Goal: Information Seeking & Learning: Learn about a topic

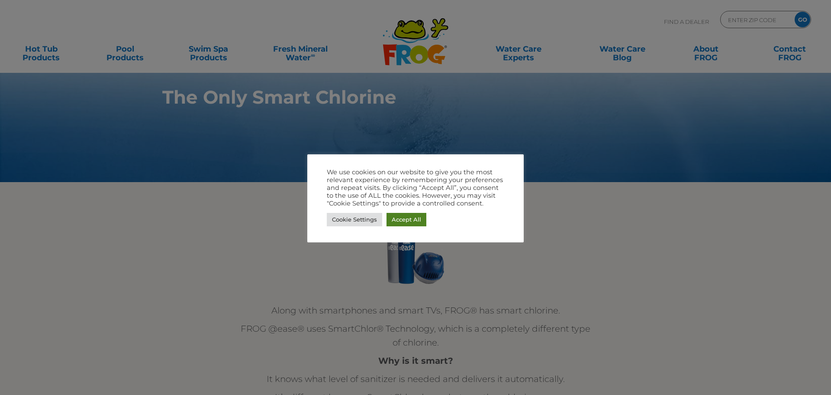
click at [392, 220] on link "Accept All" at bounding box center [407, 219] width 40 height 13
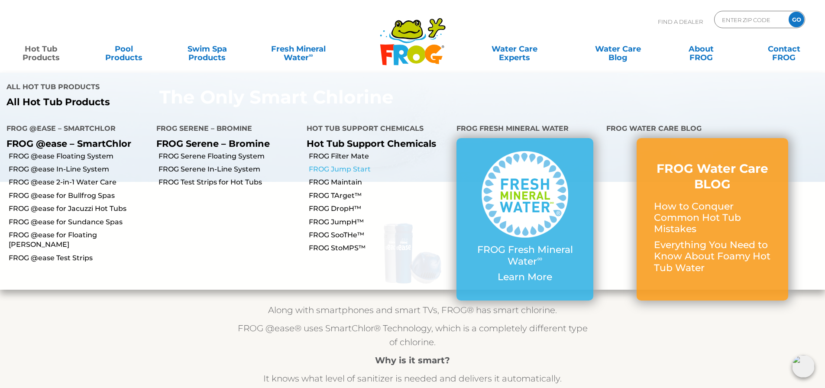
click at [341, 165] on link "FROG Jump Start" at bounding box center [379, 170] width 141 height 10
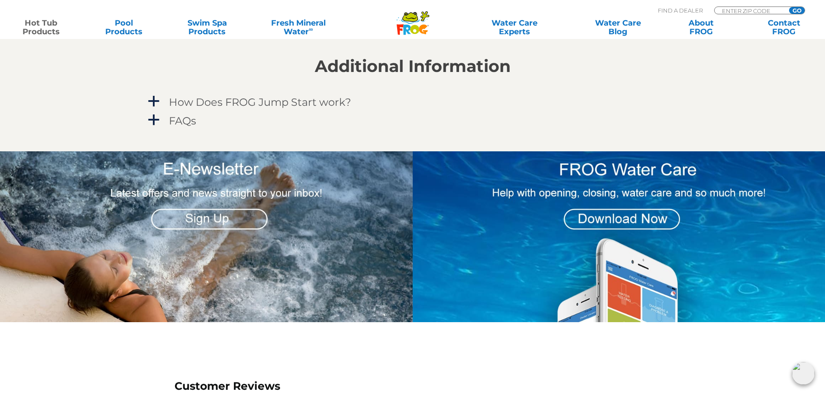
scroll to position [809, 0]
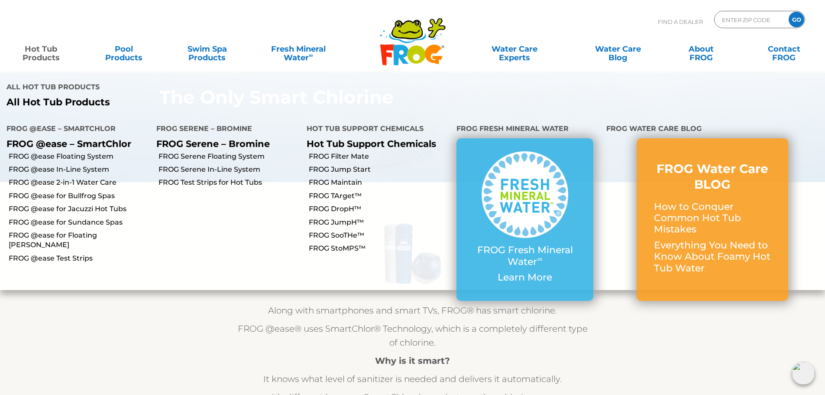
click at [52, 51] on link "Hot Tub Products" at bounding box center [41, 48] width 65 height 17
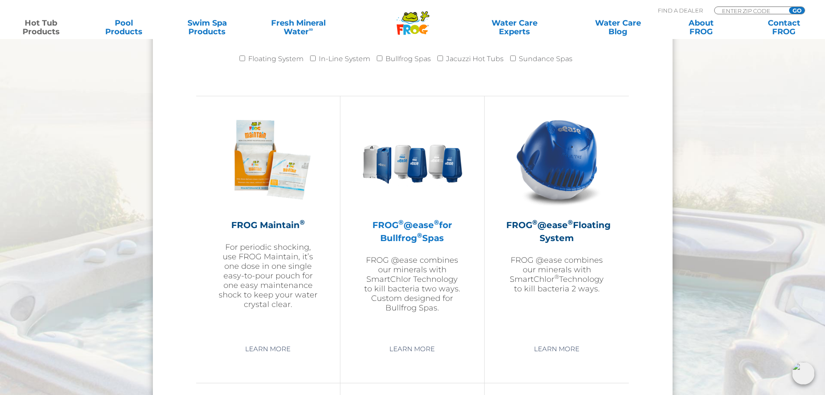
scroll to position [924, 0]
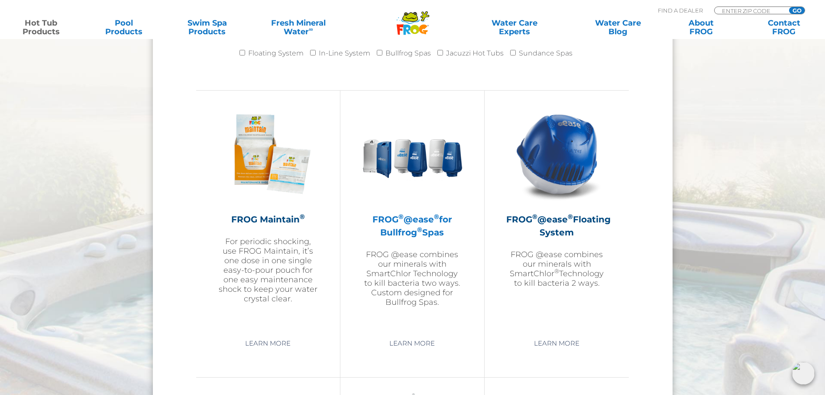
click at [407, 233] on h2 "FROG ® @ease ® for Bullfrog ® Spas" at bounding box center [412, 226] width 100 height 26
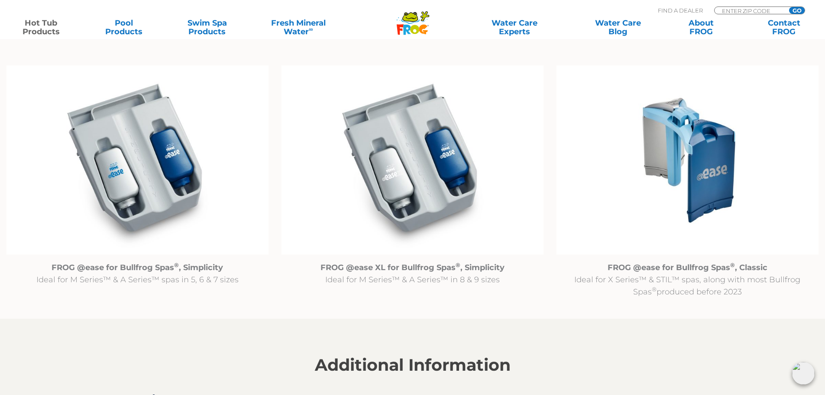
scroll to position [924, 0]
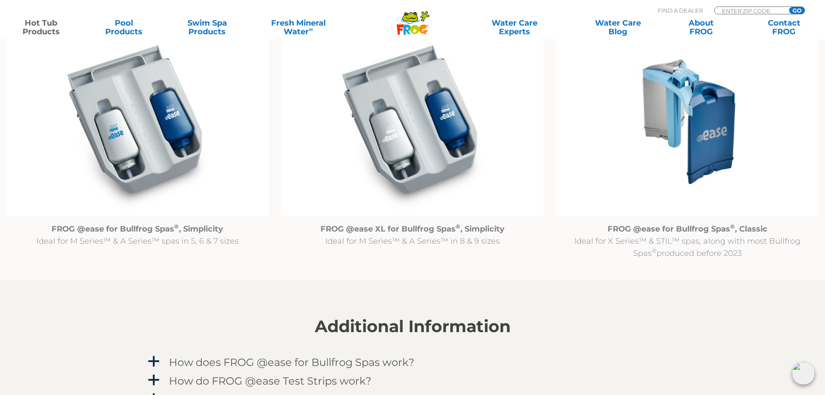
click at [164, 148] on img at bounding box center [137, 121] width 262 height 189
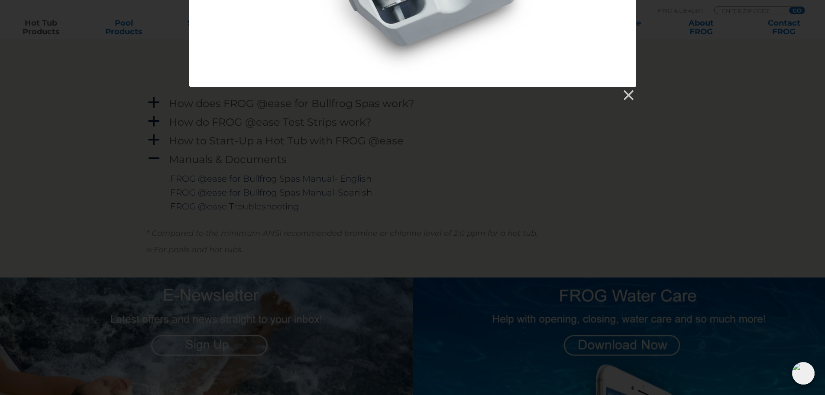
scroll to position [1213, 0]
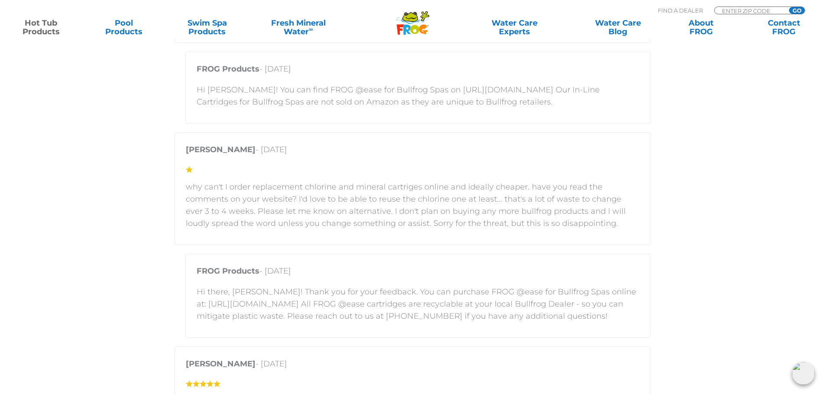
scroll to position [1848, 0]
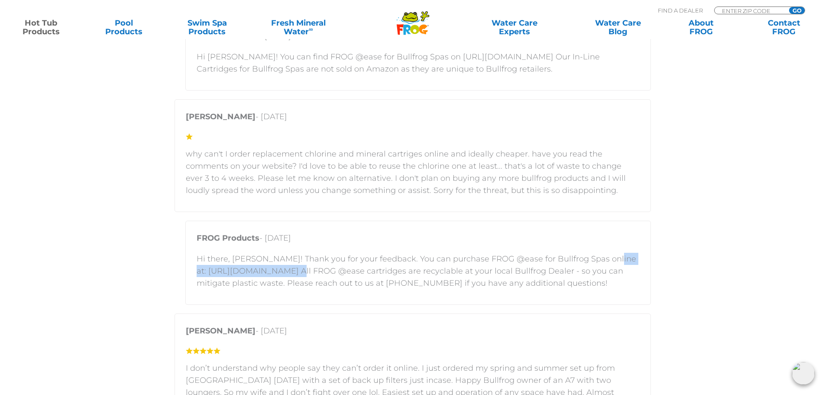
drag, startPoint x: 195, startPoint y: 270, endPoint x: 310, endPoint y: 273, distance: 114.4
click at [310, 273] on div "FROG Products - [DATE] Hi there, [PERSON_NAME]! Thank you for your feedback. Yo…" at bounding box center [418, 262] width 466 height 84
copy p "[URL][DOMAIN_NAME]"
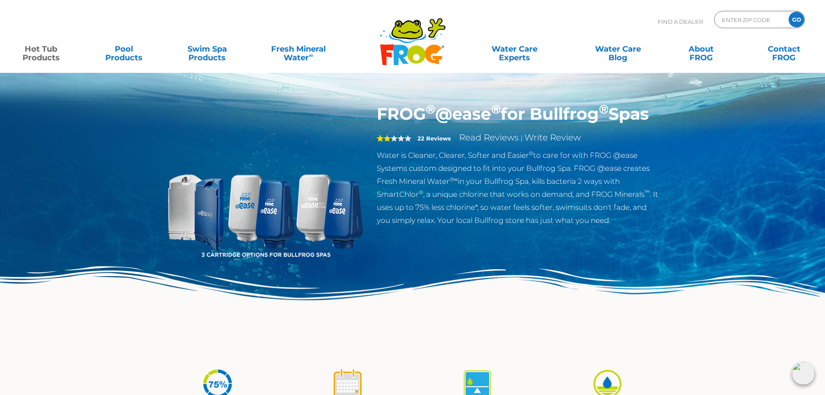
scroll to position [58, 0]
